Goal: Information Seeking & Learning: Learn about a topic

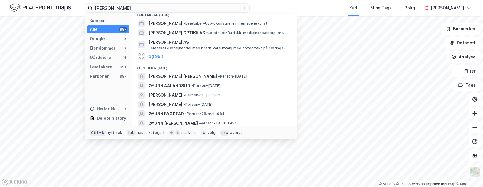
scroll to position [59, 0]
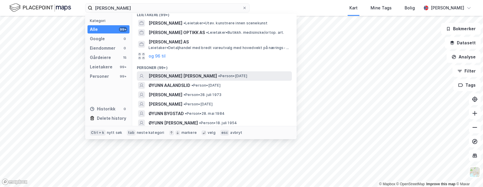
click at [175, 73] on span "[PERSON_NAME] [PERSON_NAME]" at bounding box center [183, 76] width 68 height 7
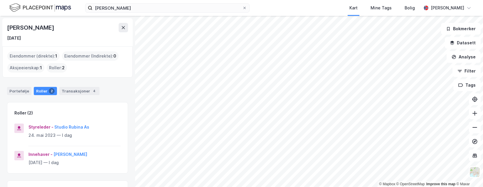
click at [77, 86] on div "Portefølje Roller 2 Transaksjoner 4" at bounding box center [67, 89] width 135 height 18
click at [70, 92] on div "Transaksjoner 4" at bounding box center [79, 91] width 40 height 8
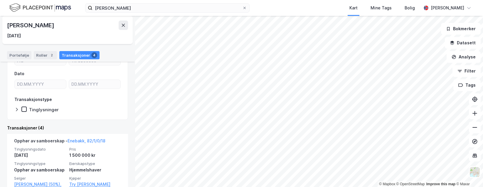
scroll to position [38, 0]
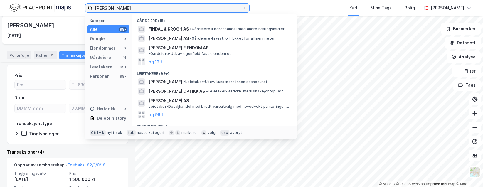
drag, startPoint x: 133, startPoint y: 5, endPoint x: 80, endPoint y: 6, distance: 53.2
click at [80, 6] on div "[PERSON_NAME] Kategori Alle 99+ Google 0 Eiendommer 0 Gårdeiere 15 Leietakere 9…" at bounding box center [241, 8] width 483 height 16
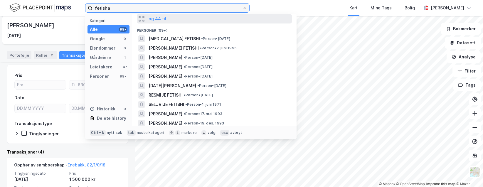
scroll to position [59, 0]
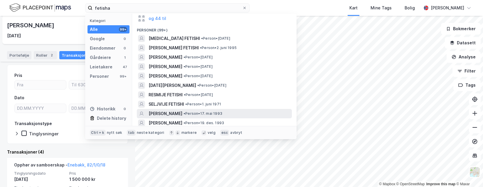
click at [182, 114] on span "[PERSON_NAME]" at bounding box center [166, 113] width 34 height 7
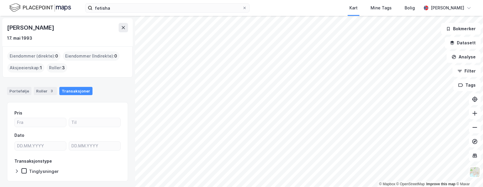
click at [48, 85] on div "Portefølje Roller 3 Transaksjoner" at bounding box center [67, 89] width 135 height 18
click at [42, 96] on div "Portefølje Roller 3 Transaksjoner" at bounding box center [67, 89] width 135 height 18
click at [44, 93] on div "Roller 3" at bounding box center [45, 91] width 23 height 8
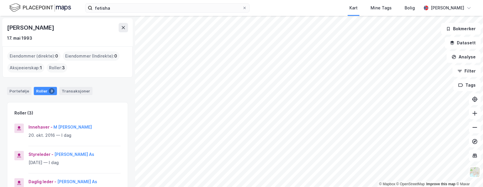
scroll to position [29, 0]
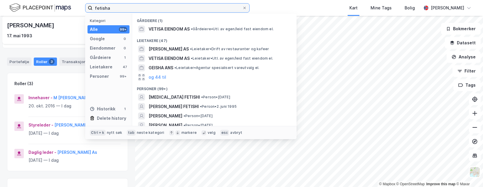
drag, startPoint x: 129, startPoint y: 10, endPoint x: 94, endPoint y: 9, distance: 34.7
click at [94, 9] on input "fetisha" at bounding box center [168, 8] width 150 height 9
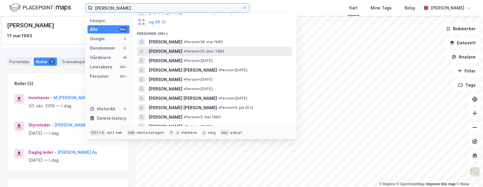
scroll to position [88, 0]
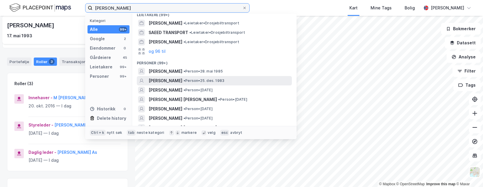
type input "[PERSON_NAME]"
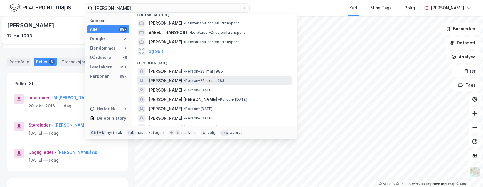
click at [186, 77] on div "[PERSON_NAME] • Person • 25. des. 1983" at bounding box center [220, 80] width 142 height 7
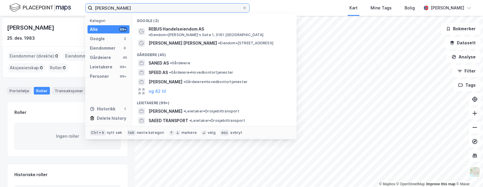
click at [141, 4] on input "[PERSON_NAME]" at bounding box center [168, 8] width 150 height 9
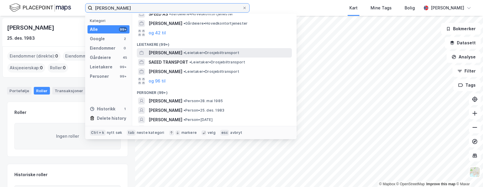
scroll to position [59, 0]
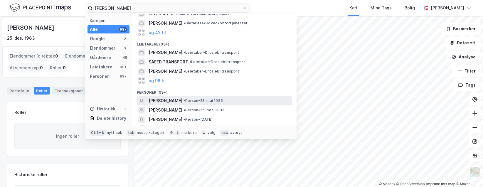
click at [198, 97] on div "[PERSON_NAME] • Person • 28. mai 1985" at bounding box center [220, 100] width 142 height 7
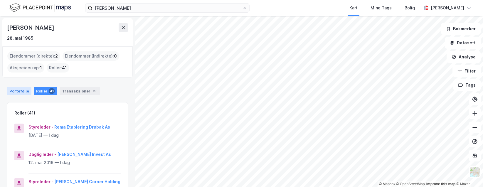
click at [17, 94] on div "Portefølje" at bounding box center [19, 91] width 24 height 8
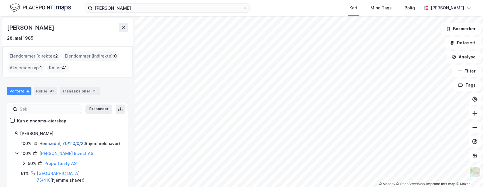
click at [64, 144] on link "Hemsedal, 70/110/0/20" at bounding box center [62, 143] width 47 height 5
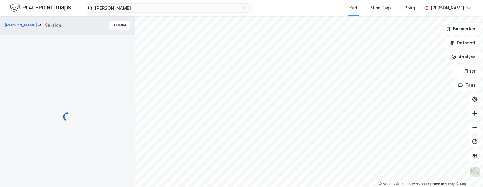
scroll to position [5, 0]
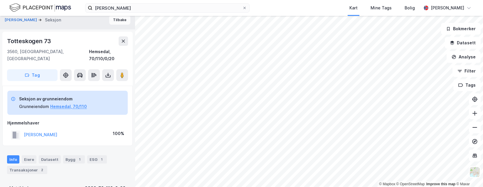
click at [114, 24] on button "Tilbake" at bounding box center [119, 19] width 21 height 9
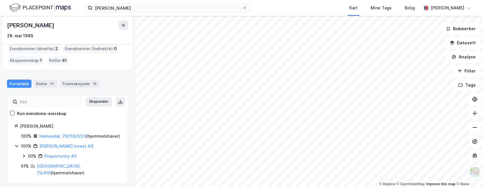
scroll to position [11, 0]
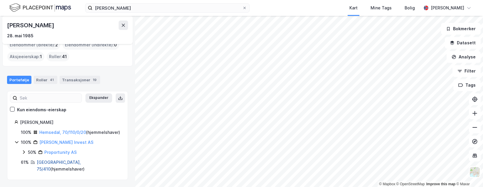
click at [42, 170] on link "[GEOGRAPHIC_DATA], 75/410" at bounding box center [59, 166] width 44 height 12
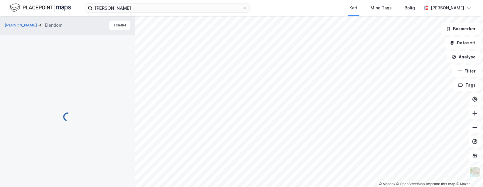
scroll to position [5, 0]
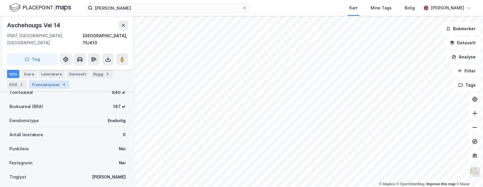
click at [52, 85] on div "Transaksjoner 4" at bounding box center [49, 84] width 40 height 8
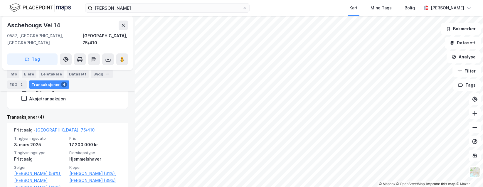
scroll to position [157, 0]
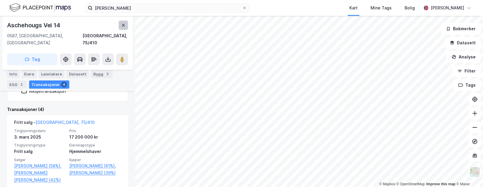
click at [120, 25] on button at bounding box center [123, 25] width 9 height 9
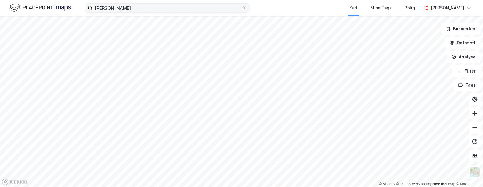
click at [244, 7] on icon at bounding box center [245, 8] width 4 height 4
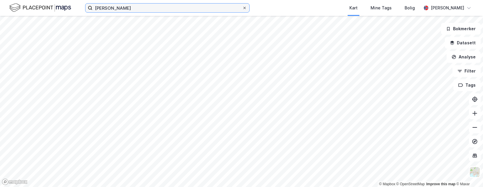
click at [242, 7] on input "[PERSON_NAME]" at bounding box center [168, 8] width 150 height 9
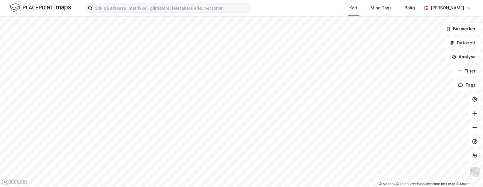
click at [265, 6] on div "Kart Mine Tags [PERSON_NAME] [PERSON_NAME]" at bounding box center [241, 8] width 483 height 16
